Goal: Navigation & Orientation: Find specific page/section

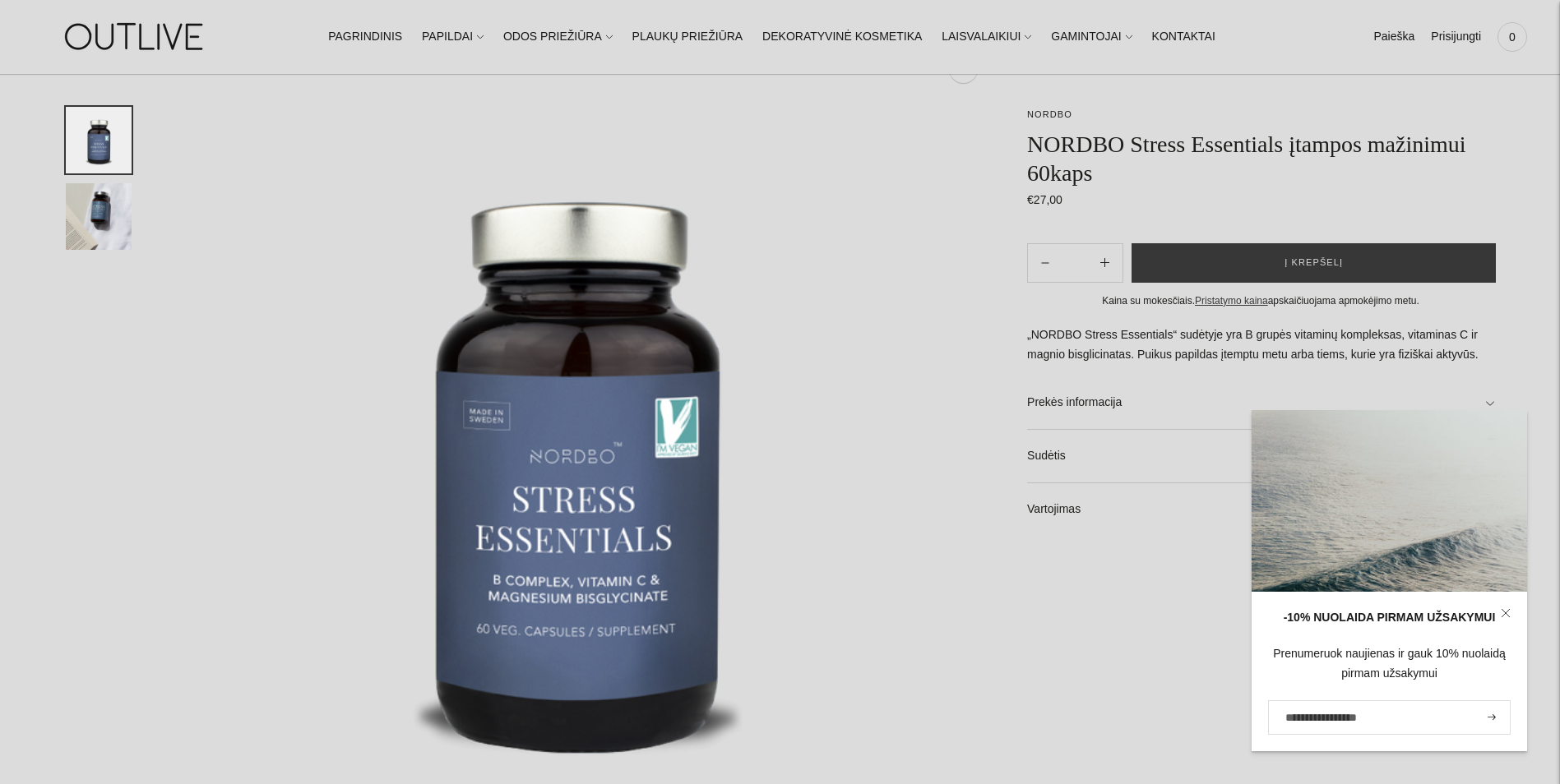
scroll to position [164, 0]
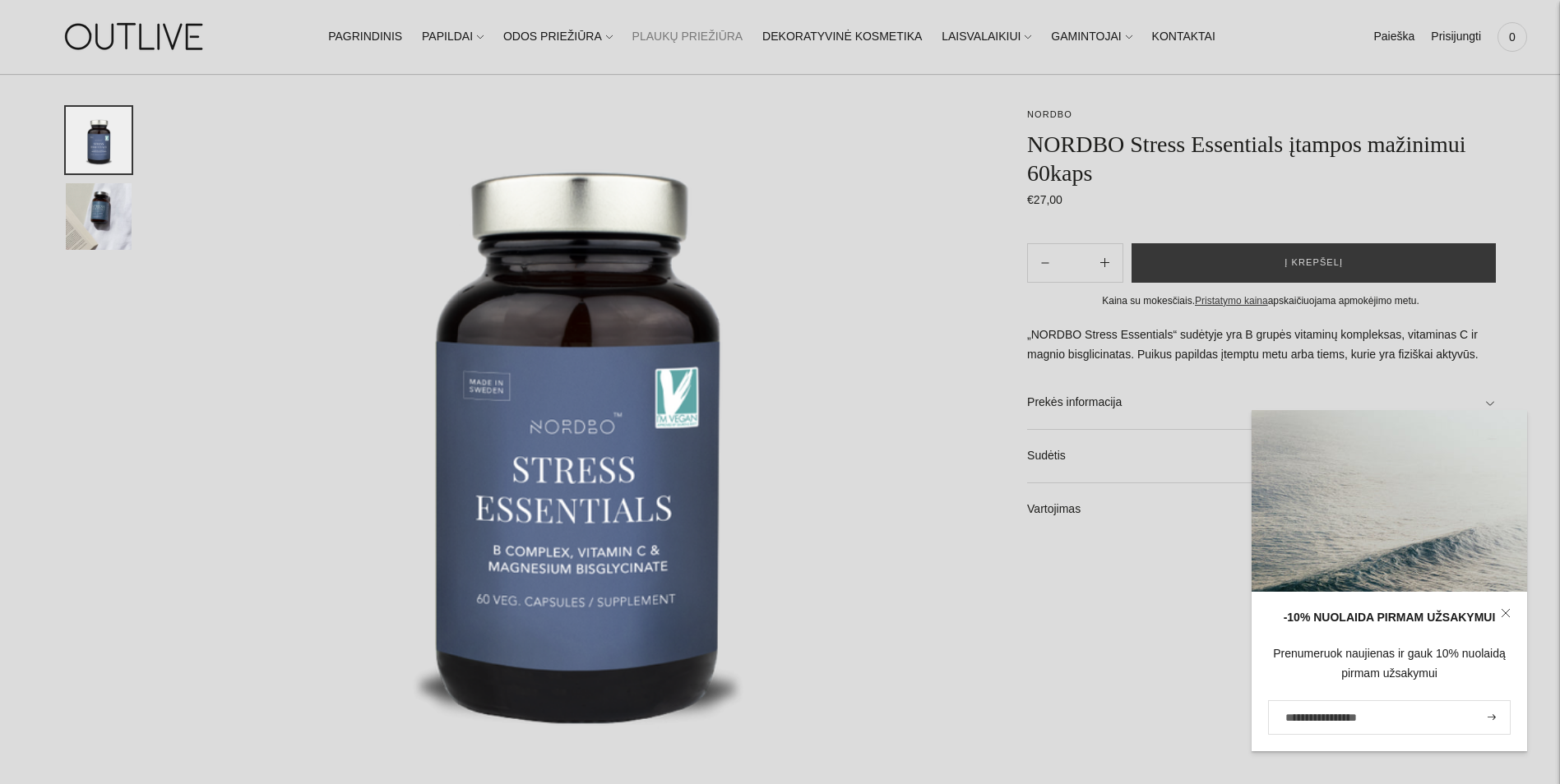
click at [671, 38] on link "PLAUKŲ PRIEŽIŪRA" at bounding box center [687, 37] width 111 height 36
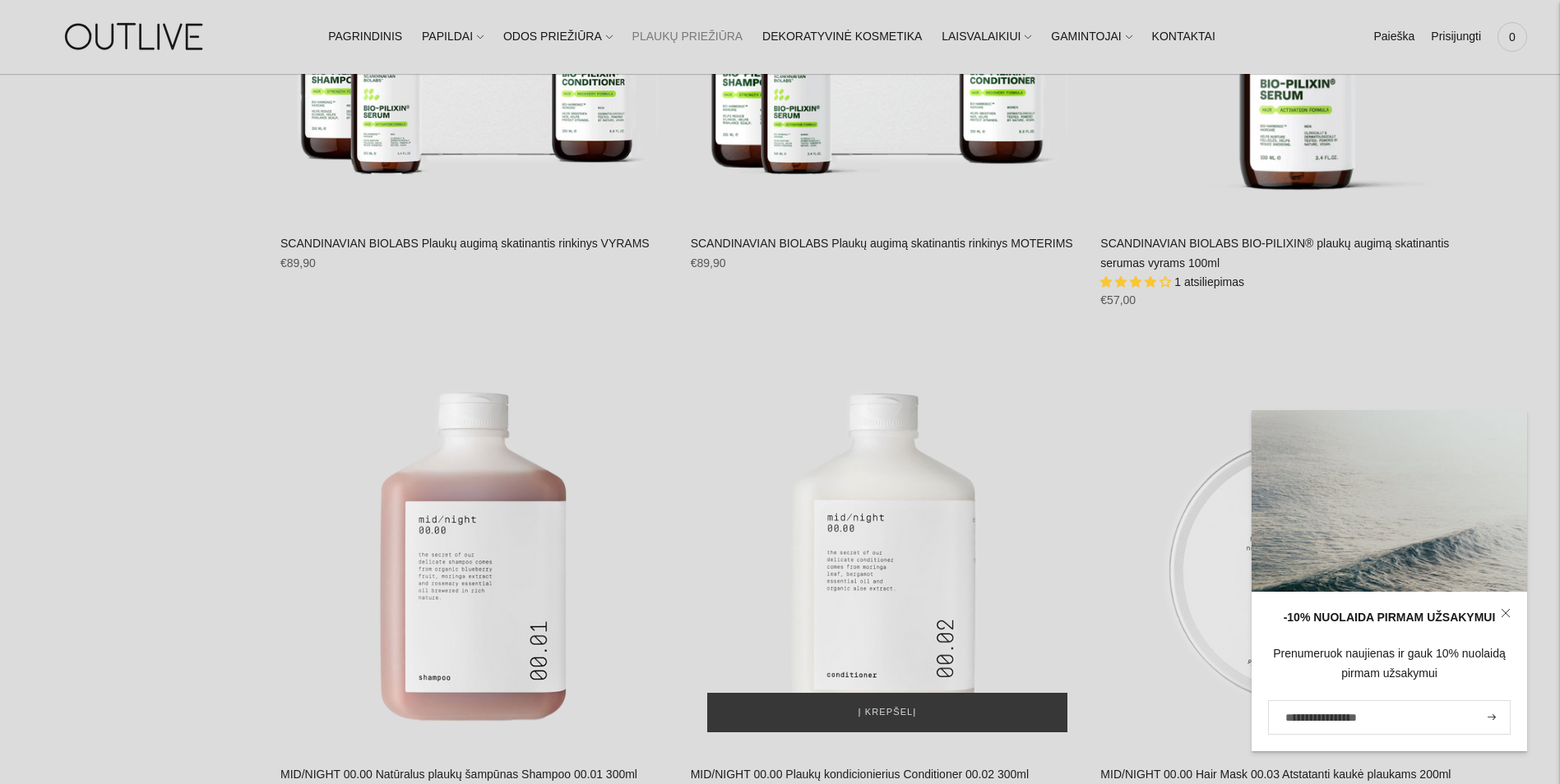
scroll to position [3947, 0]
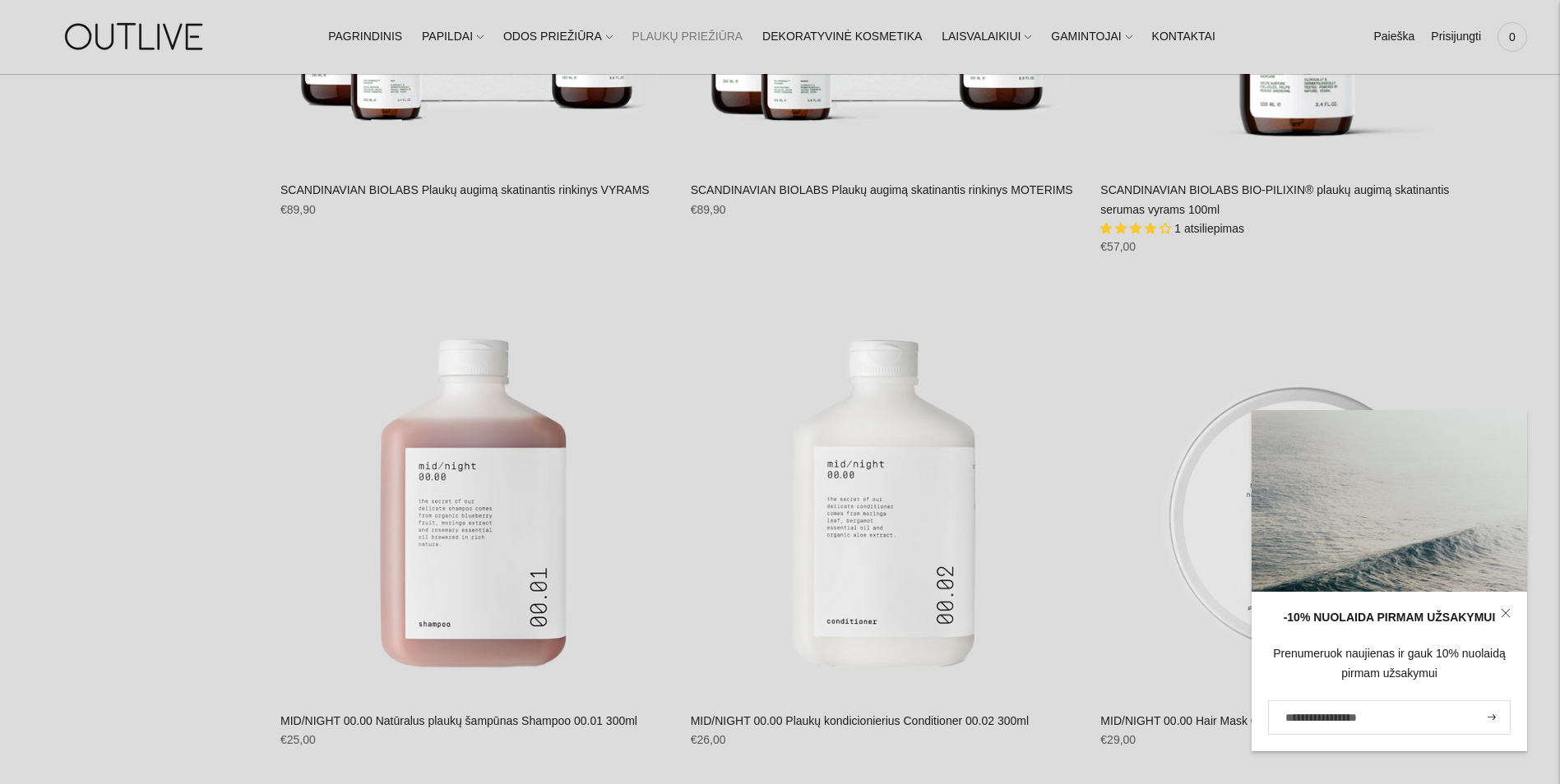
click at [1509, 609] on icon at bounding box center [1506, 614] width 10 height 10
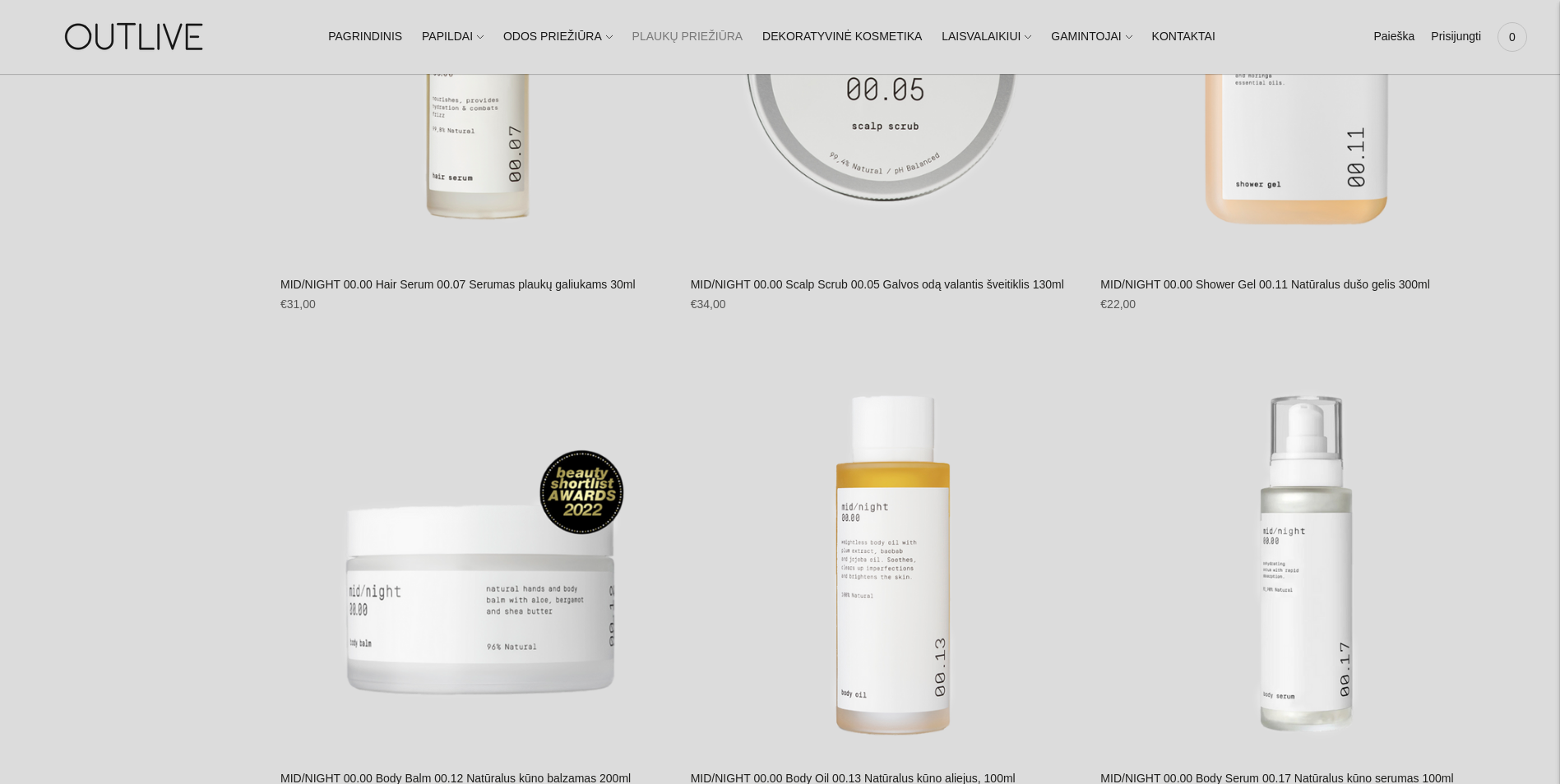
scroll to position [5097, 0]
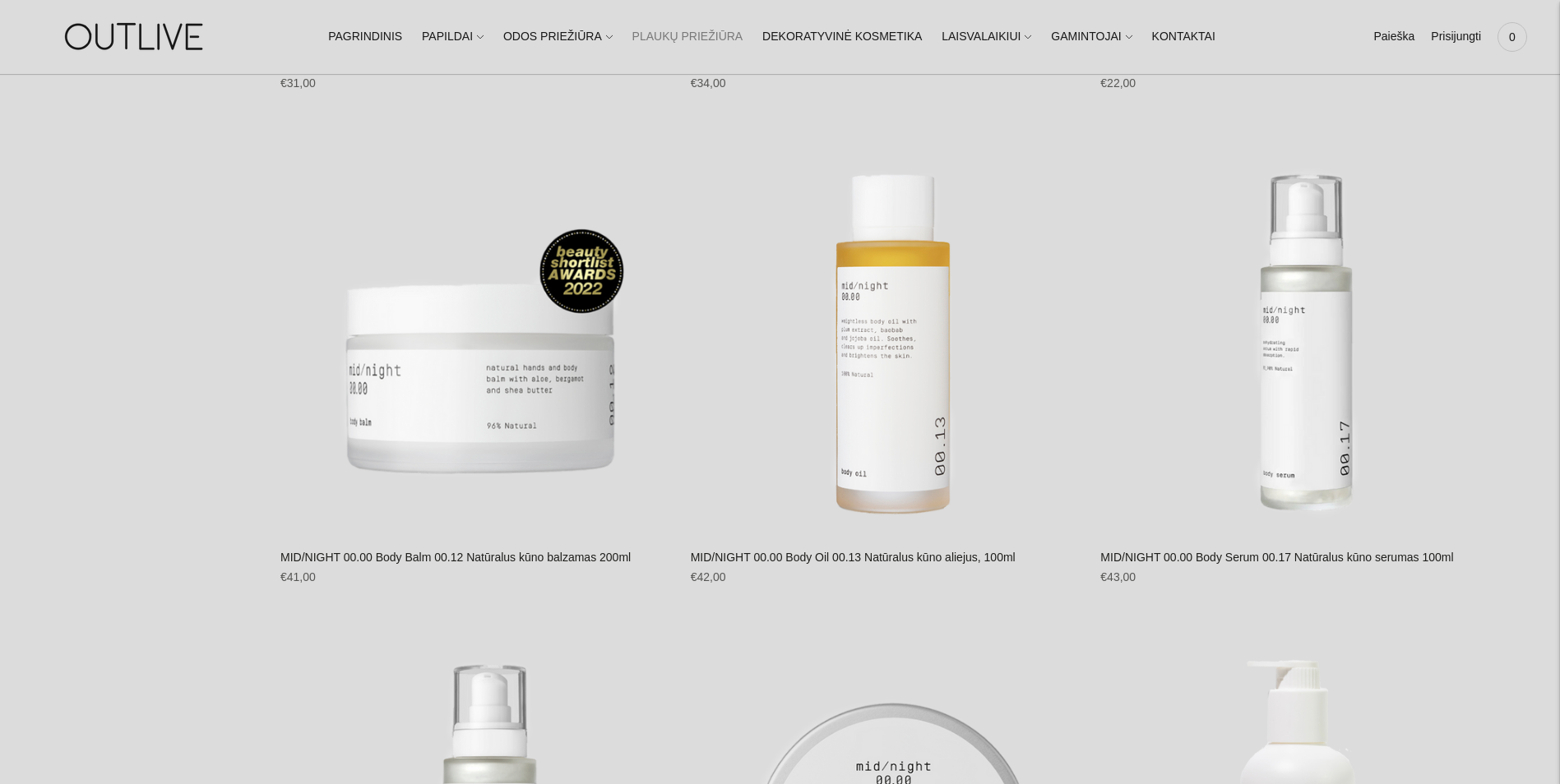
drag, startPoint x: 77, startPoint y: 515, endPoint x: 109, endPoint y: 627, distance: 116.5
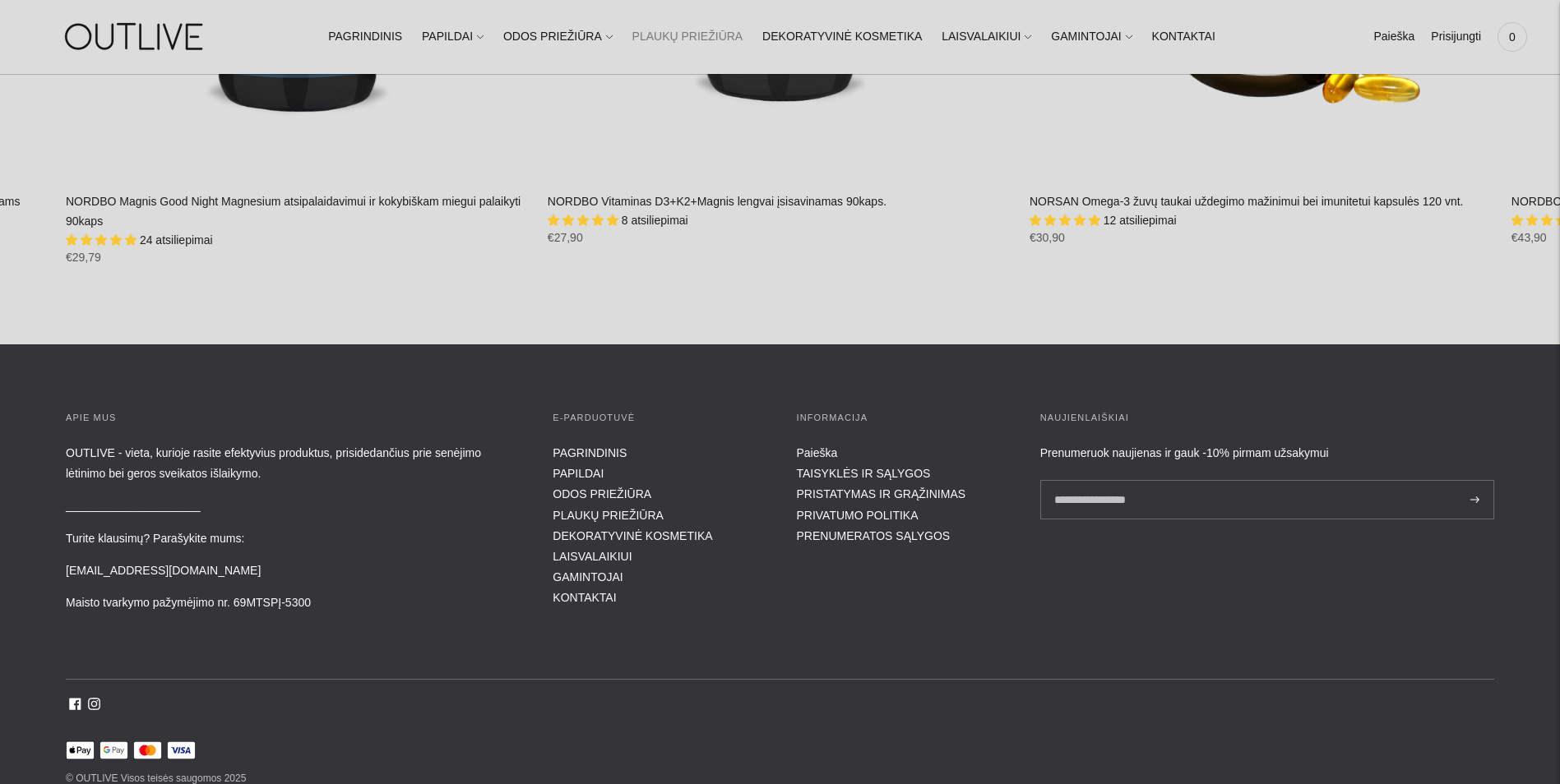
scroll to position [7465, 0]
